Goal: Task Accomplishment & Management: Manage account settings

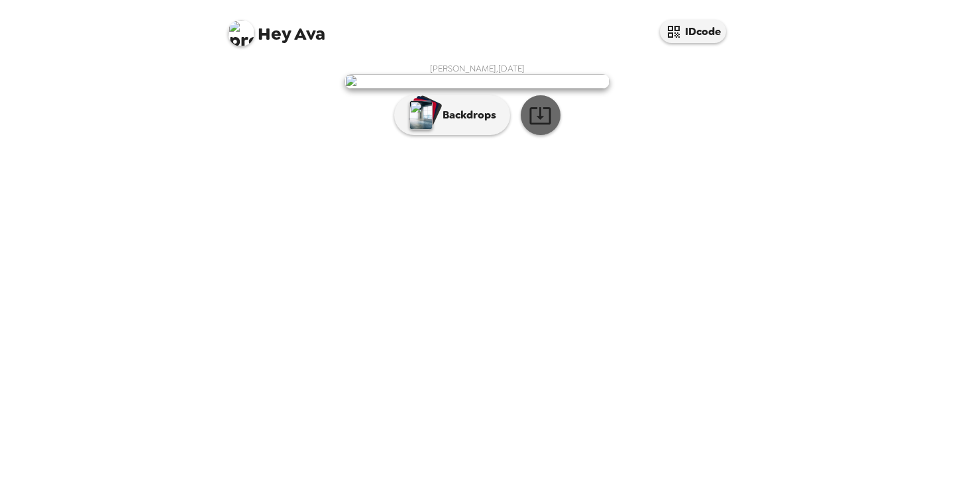
click at [531, 125] on icon "button" at bounding box center [539, 115] width 21 height 17
